Goal: Obtain resource: Obtain resource

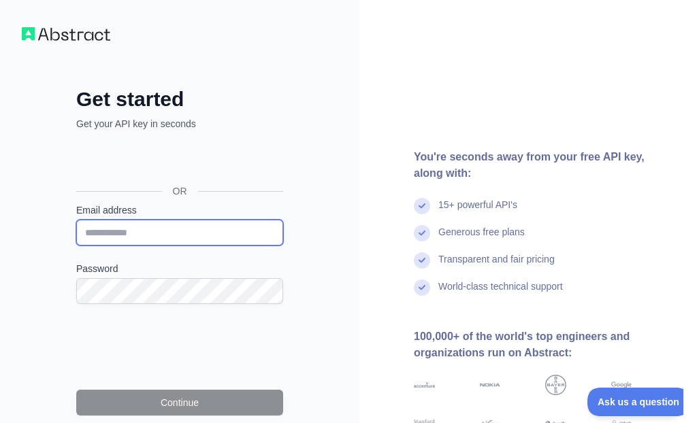
click at [111, 233] on input "Email address" at bounding box center [179, 233] width 207 height 26
type input "**********"
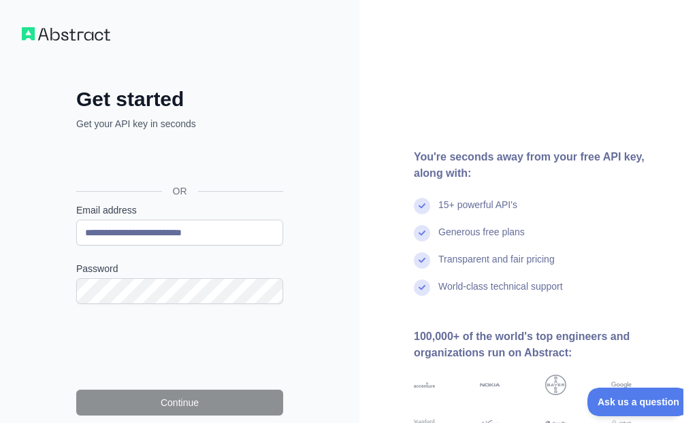
click at [309, 229] on div "**********" at bounding box center [179, 306] width 261 height 439
click at [635, 241] on div "Generous free plans" at bounding box center [544, 238] width 261 height 27
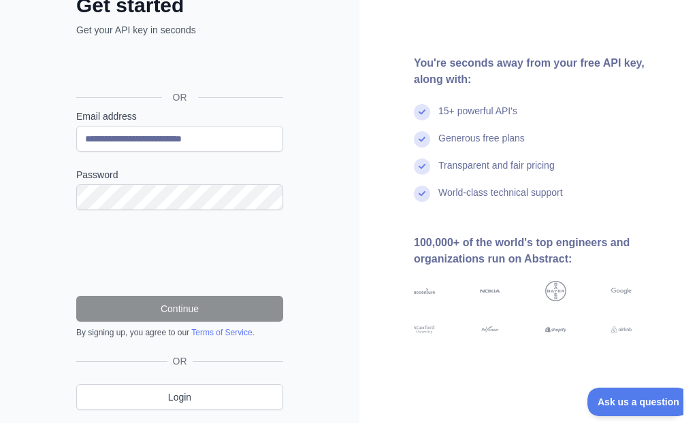
scroll to position [135, 0]
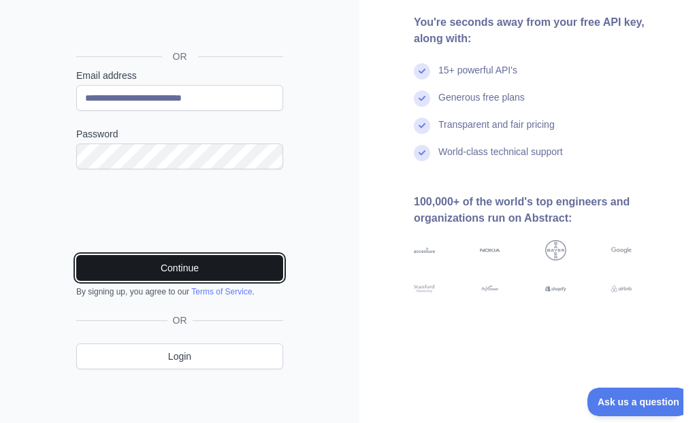
click at [167, 264] on button "Continue" at bounding box center [179, 268] width 207 height 26
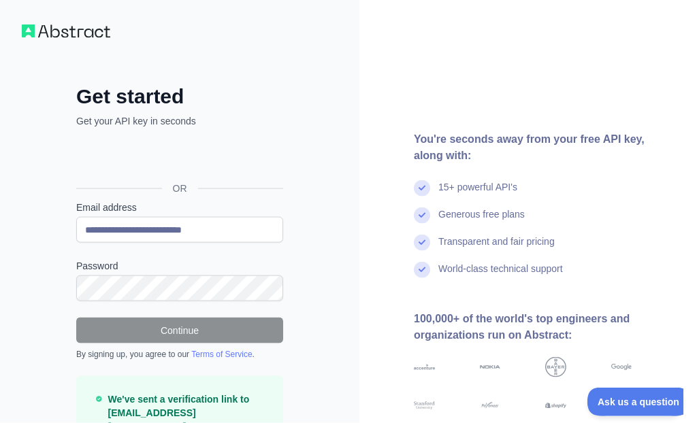
scroll to position [0, 0]
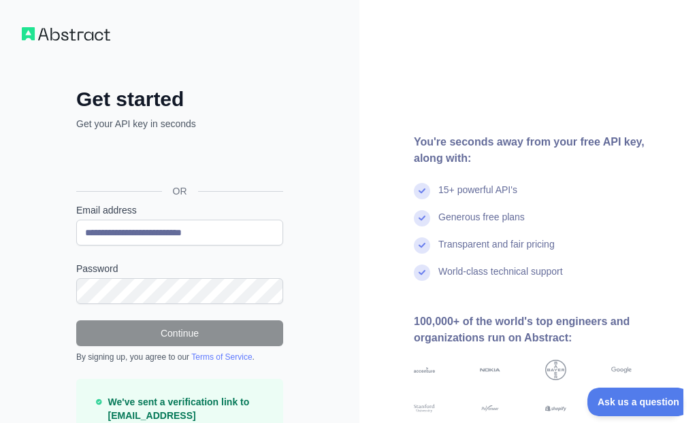
click at [68, 27] on img at bounding box center [66, 34] width 88 height 14
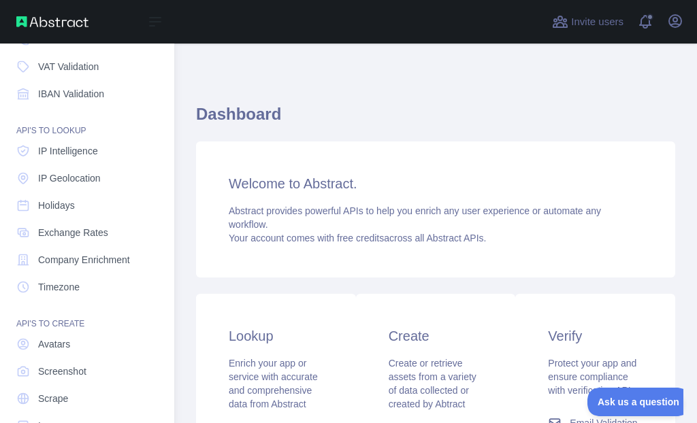
scroll to position [176, 0]
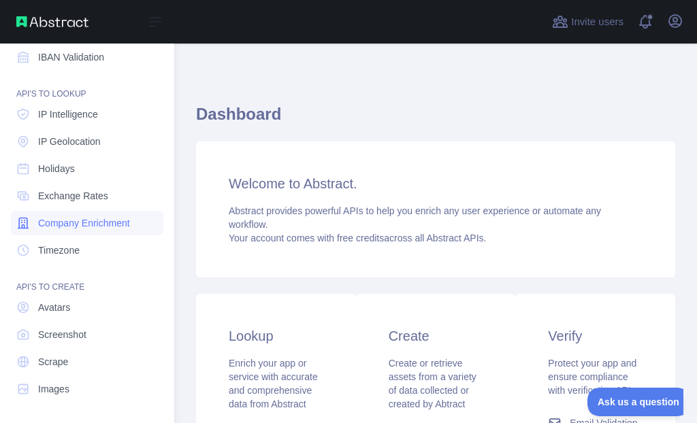
click at [119, 223] on span "Company Enrichment" at bounding box center [84, 223] width 92 height 14
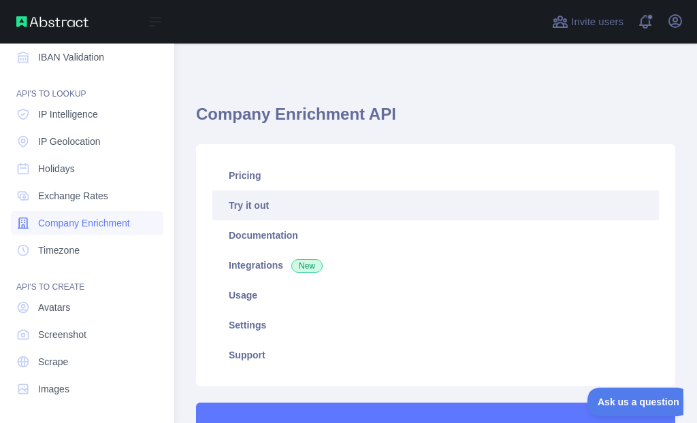
type textarea "**********"
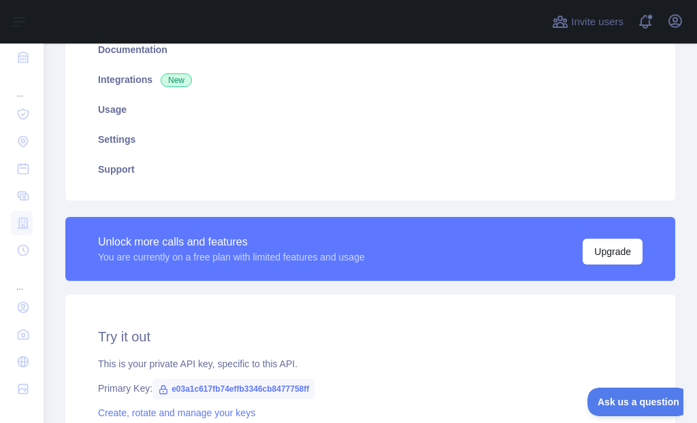
scroll to position [346, 0]
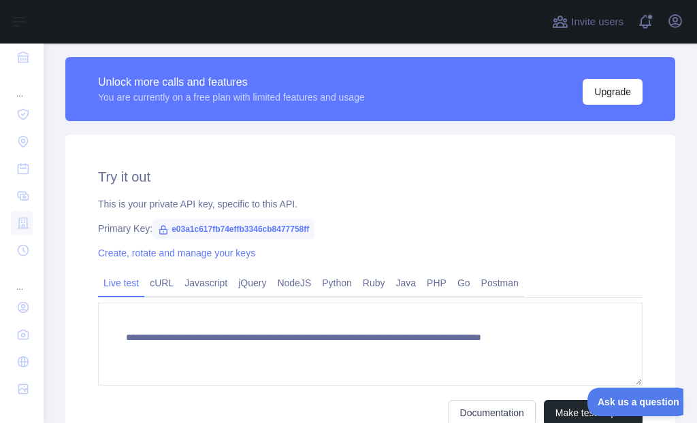
drag, startPoint x: 310, startPoint y: 229, endPoint x: 154, endPoint y: 236, distance: 156.0
click at [154, 236] on span "e03a1c617fb74effb3346cb8477758ff" at bounding box center [233, 229] width 162 height 20
copy span "e03a1c617fb74effb3346cb8477758ff"
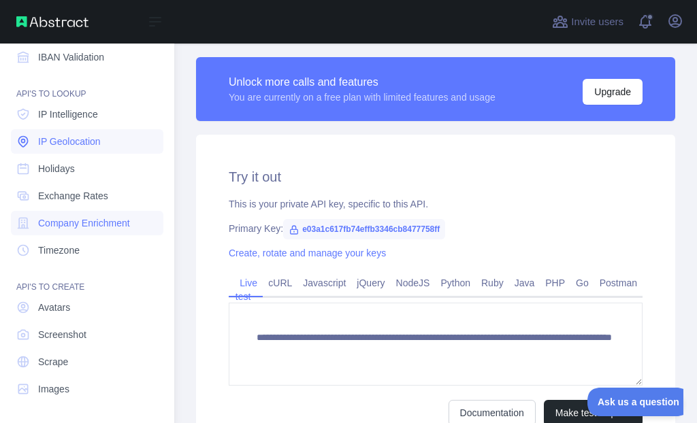
click at [73, 140] on span "IP Geolocation" at bounding box center [69, 142] width 63 height 14
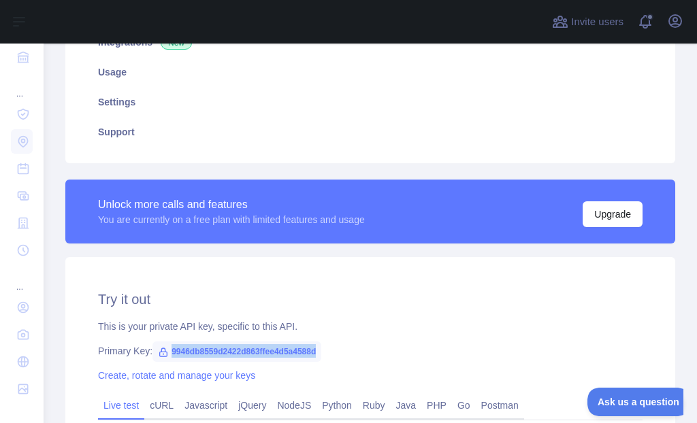
drag, startPoint x: 319, startPoint y: 348, endPoint x: 167, endPoint y: 348, distance: 151.7
click at [167, 348] on span "9946db8559d2422d863ffee4d5a4588d" at bounding box center [236, 352] width 169 height 20
copy span "9946db8559d2422d863ffee4d5a4588d"
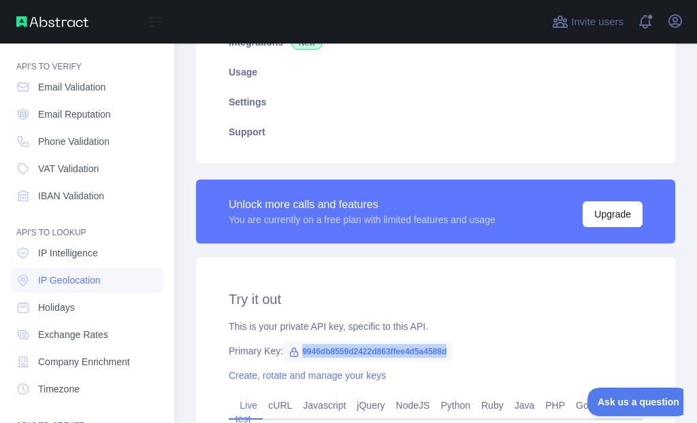
scroll to position [36, 0]
click at [90, 141] on span "Phone Validation" at bounding box center [73, 142] width 71 height 14
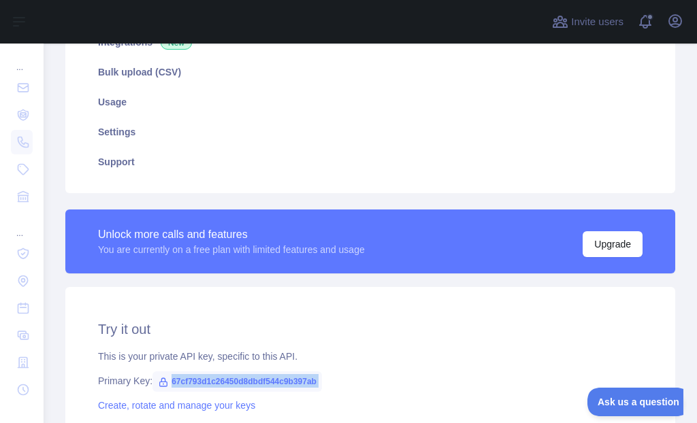
drag, startPoint x: 169, startPoint y: 381, endPoint x: 313, endPoint y: 394, distance: 144.1
copy span "67cf793d1c26450d8dbdf544c9b397ab"
